Goal: Task Accomplishment & Management: Use online tool/utility

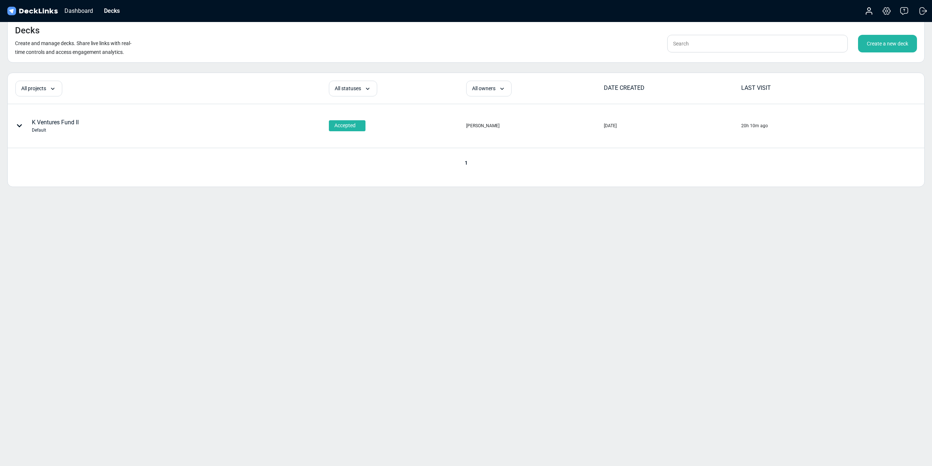
click at [889, 40] on div "Create a new deck" at bounding box center [887, 44] width 59 height 18
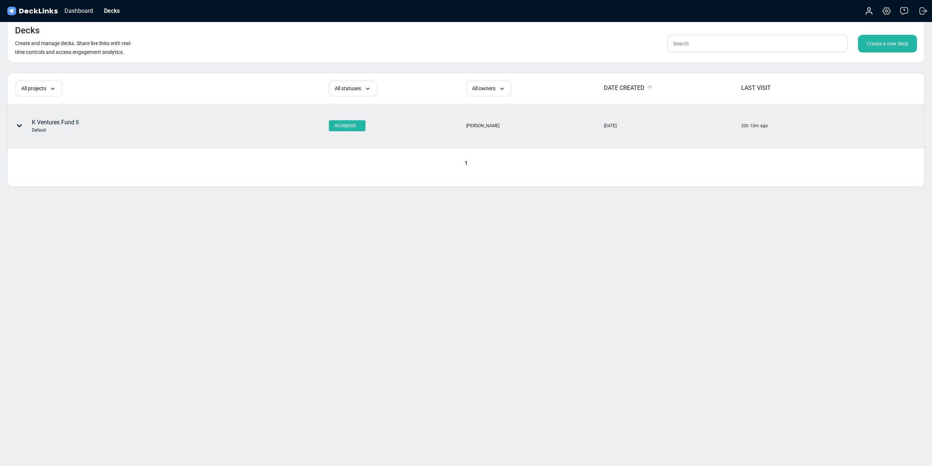
click at [52, 125] on div "K Ventures Fund II Default" at bounding box center [55, 125] width 47 height 15
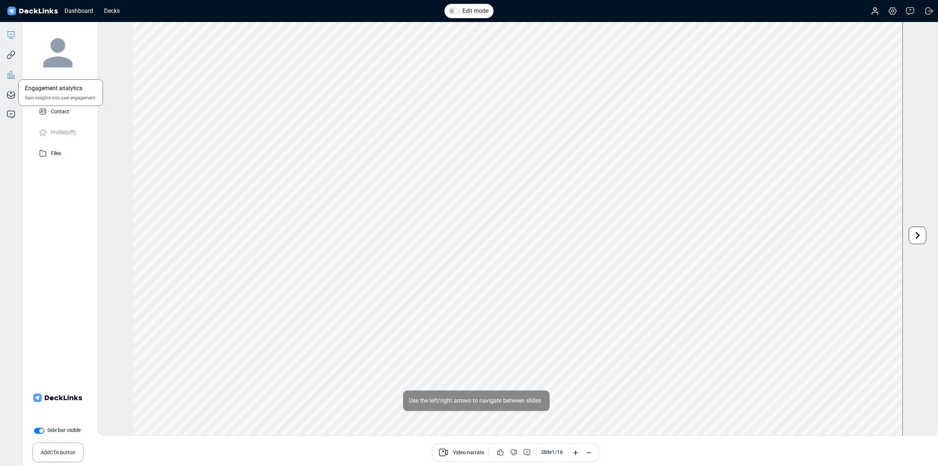
click at [11, 78] on icon at bounding box center [11, 74] width 9 height 9
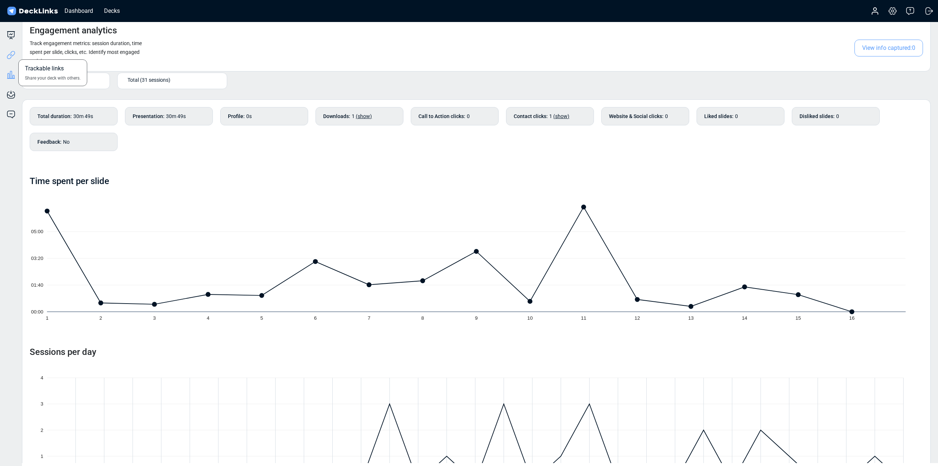
click at [8, 57] on icon at bounding box center [11, 55] width 9 height 9
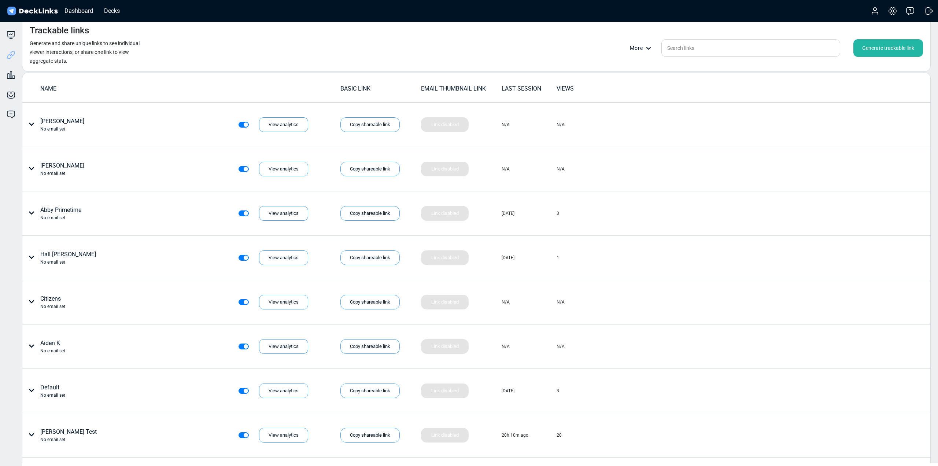
click at [898, 51] on div "Generate trackable link" at bounding box center [888, 48] width 70 height 18
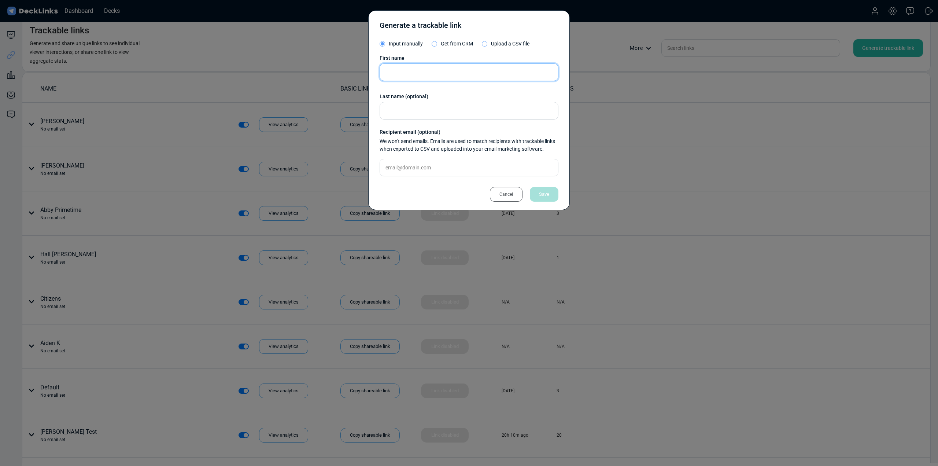
click at [440, 76] on input "text" at bounding box center [468, 72] width 179 height 18
type input "[PERSON_NAME]"
click at [545, 188] on div "Save" at bounding box center [544, 194] width 29 height 15
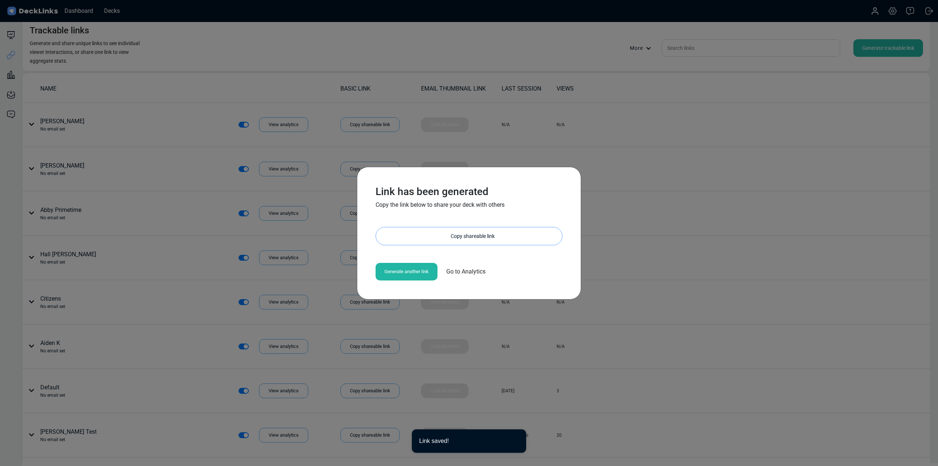
click at [418, 241] on div "Copy shareable link" at bounding box center [472, 236] width 179 height 18
